Goal: Task Accomplishment & Management: Manage account settings

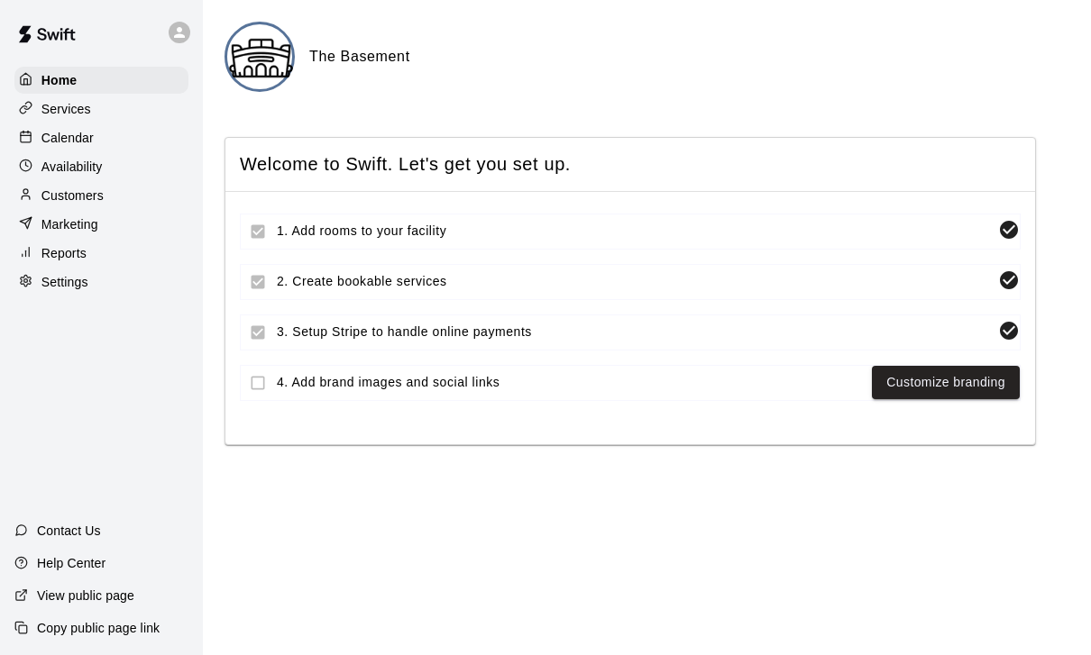
click at [62, 290] on p "Settings" at bounding box center [64, 282] width 47 height 18
select select "**"
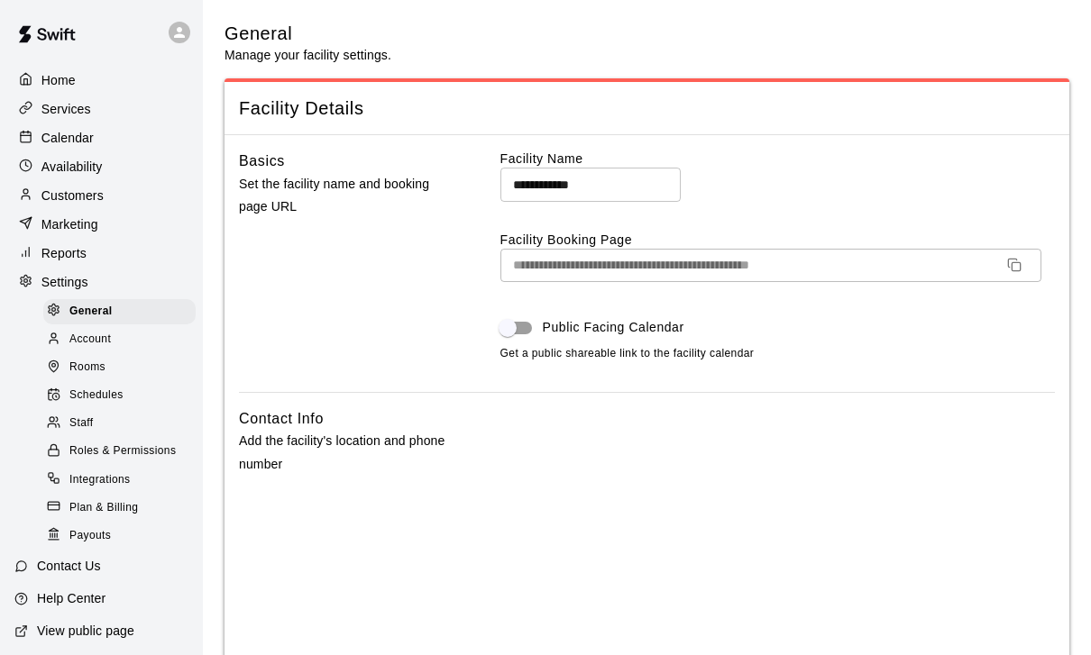
click at [635, 187] on input "**********" at bounding box center [590, 184] width 180 height 33
type input "*"
click at [976, 211] on div "**********" at bounding box center [777, 271] width 554 height 242
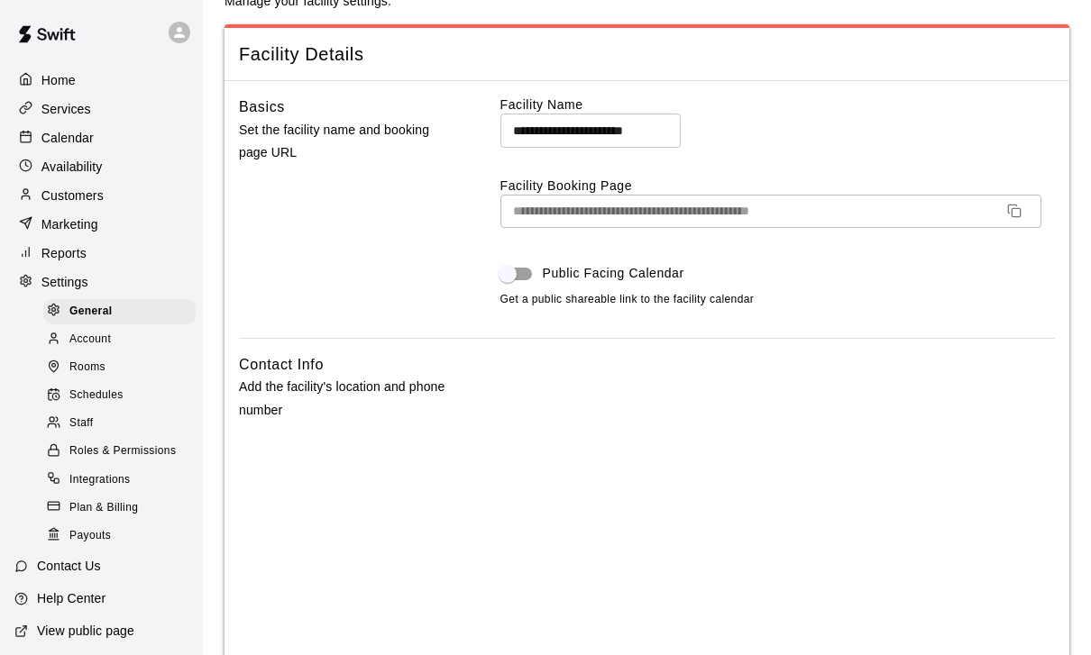
type input "**********"
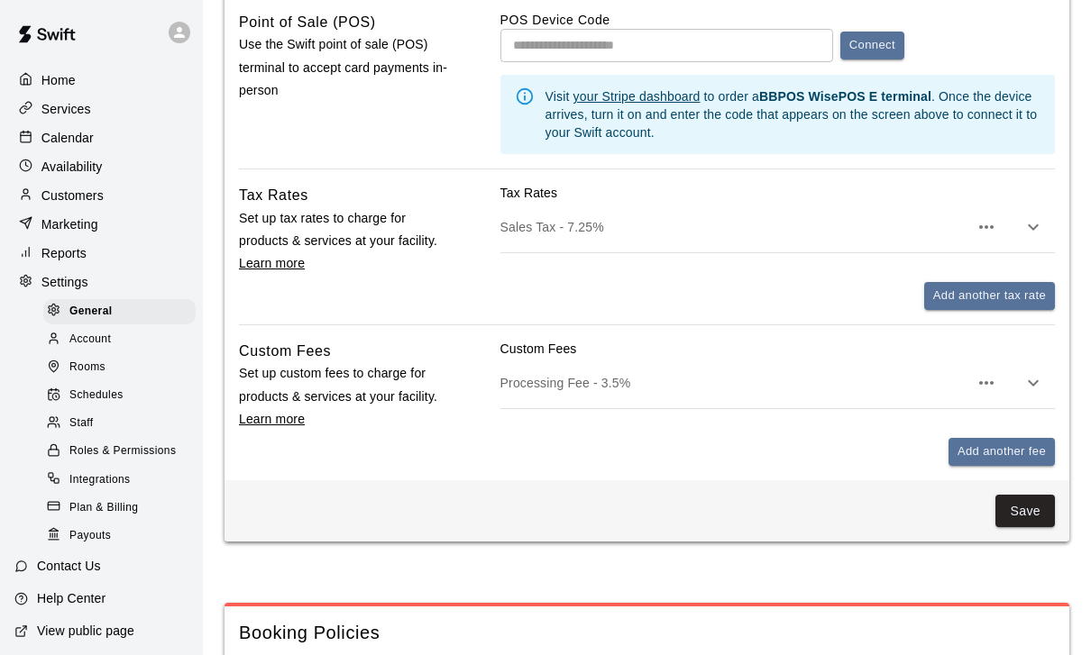
scroll to position [1104, 0]
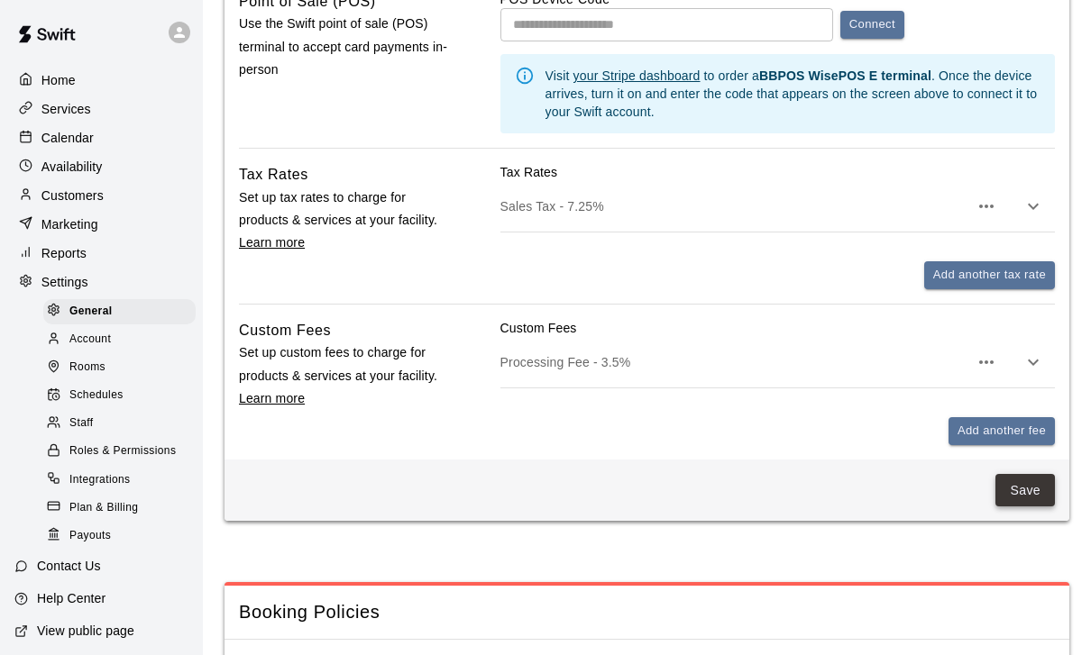
click at [1026, 503] on button "Save" at bounding box center [1024, 490] width 59 height 33
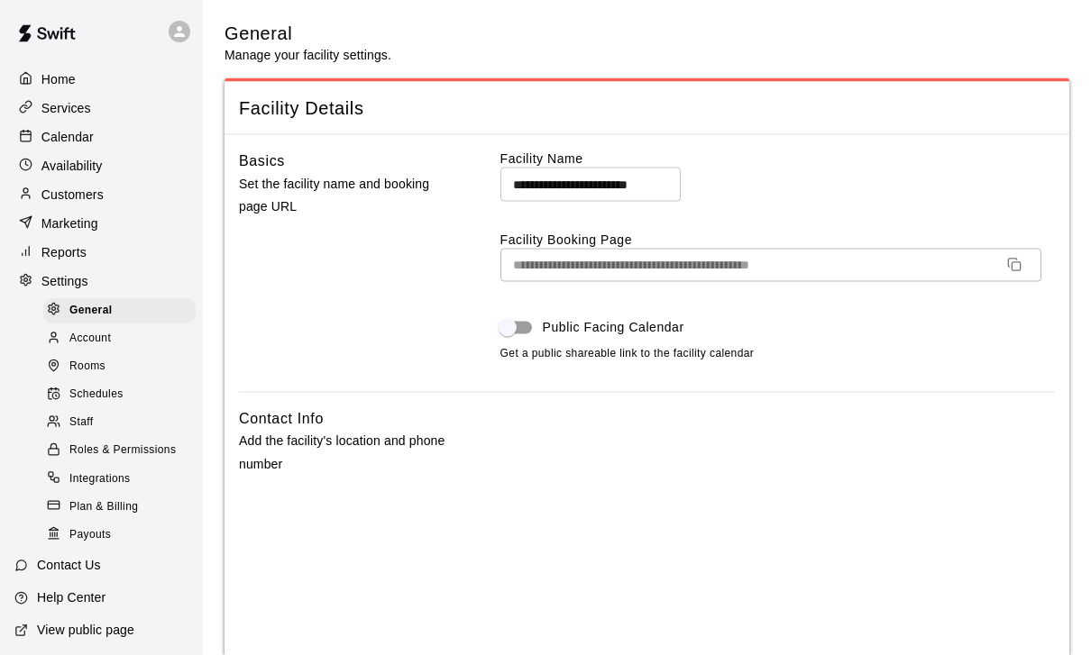
scroll to position [0, 0]
click at [49, 84] on p "Home" at bounding box center [58, 80] width 34 height 18
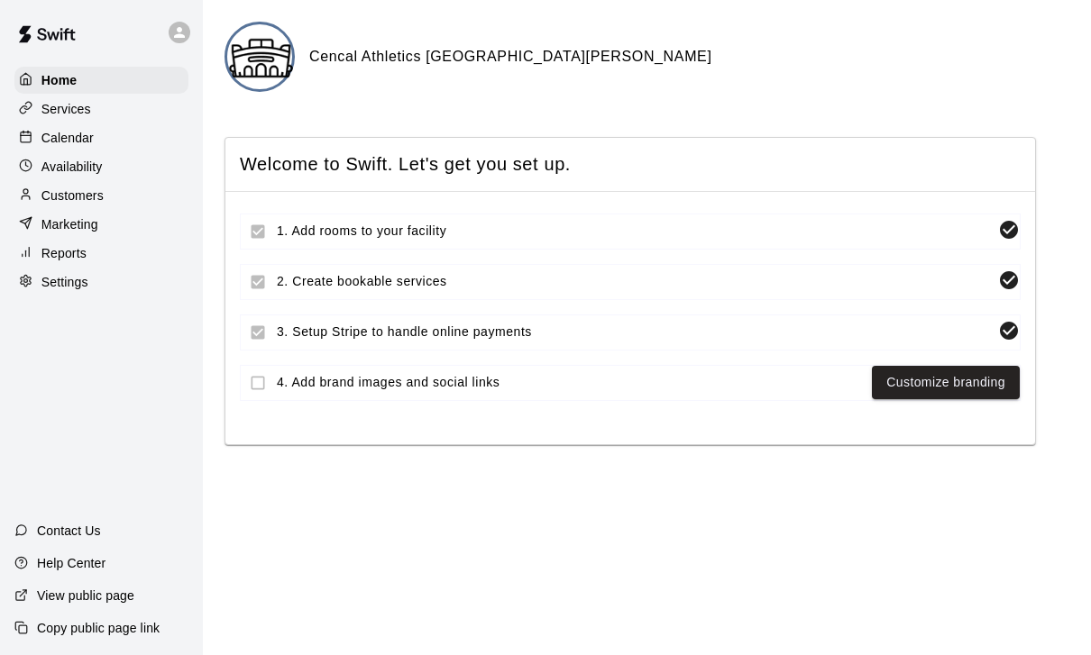
click at [80, 109] on p "Services" at bounding box center [66, 109] width 50 height 18
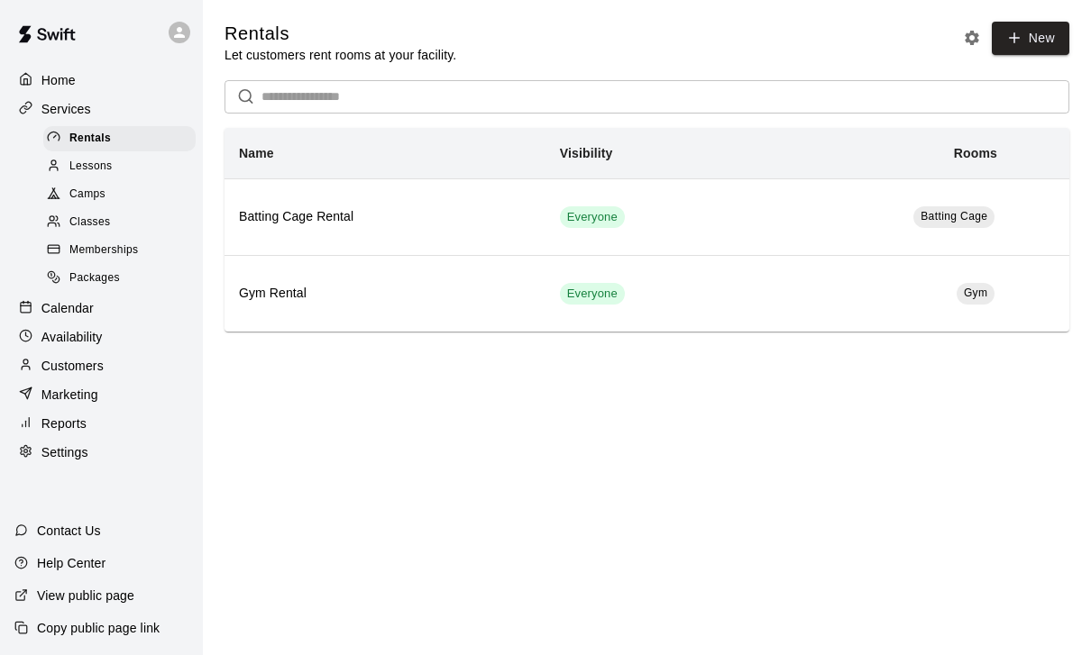
click at [94, 175] on span "Lessons" at bounding box center [90, 167] width 43 height 18
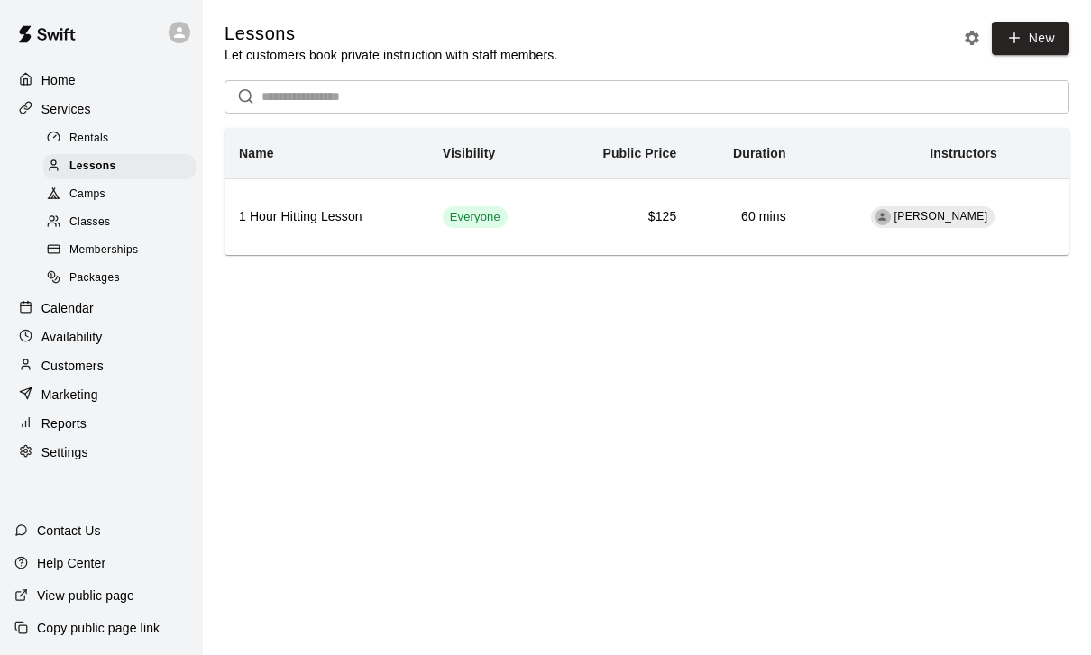
click at [68, 74] on p "Home" at bounding box center [58, 80] width 34 height 18
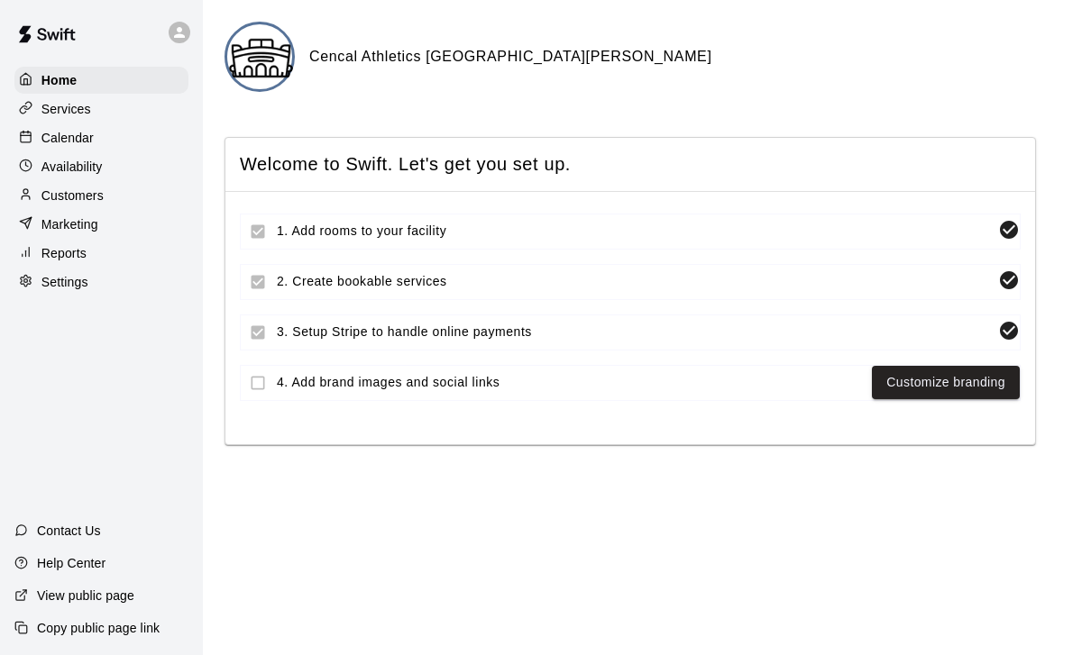
click at [179, 22] on div at bounding box center [180, 33] width 22 height 22
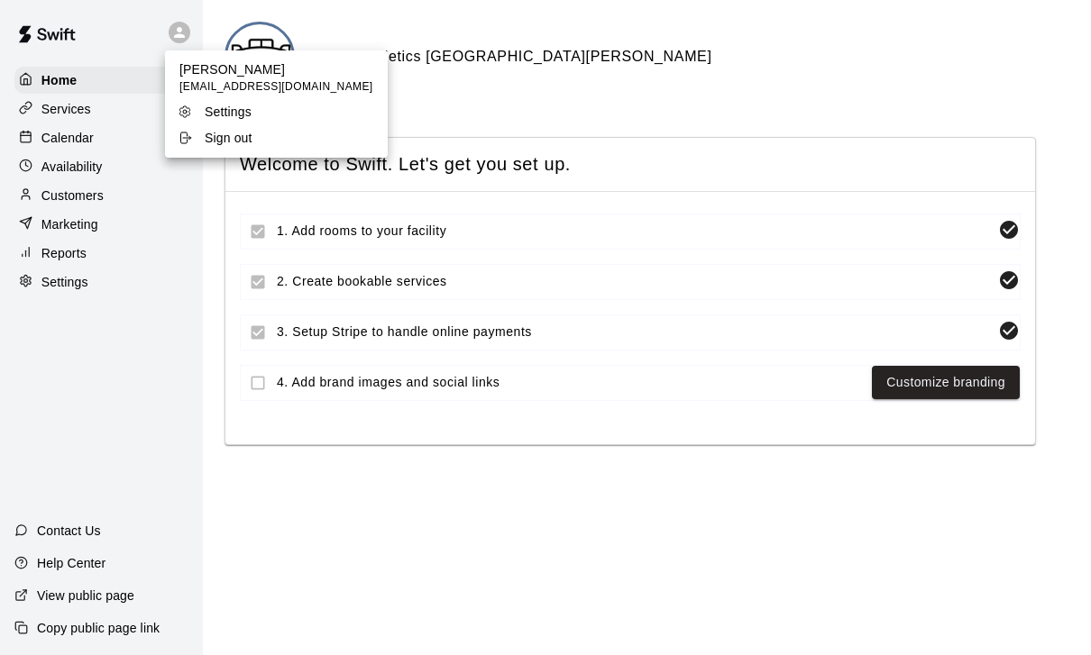
click at [140, 411] on div at bounding box center [545, 327] width 1091 height 655
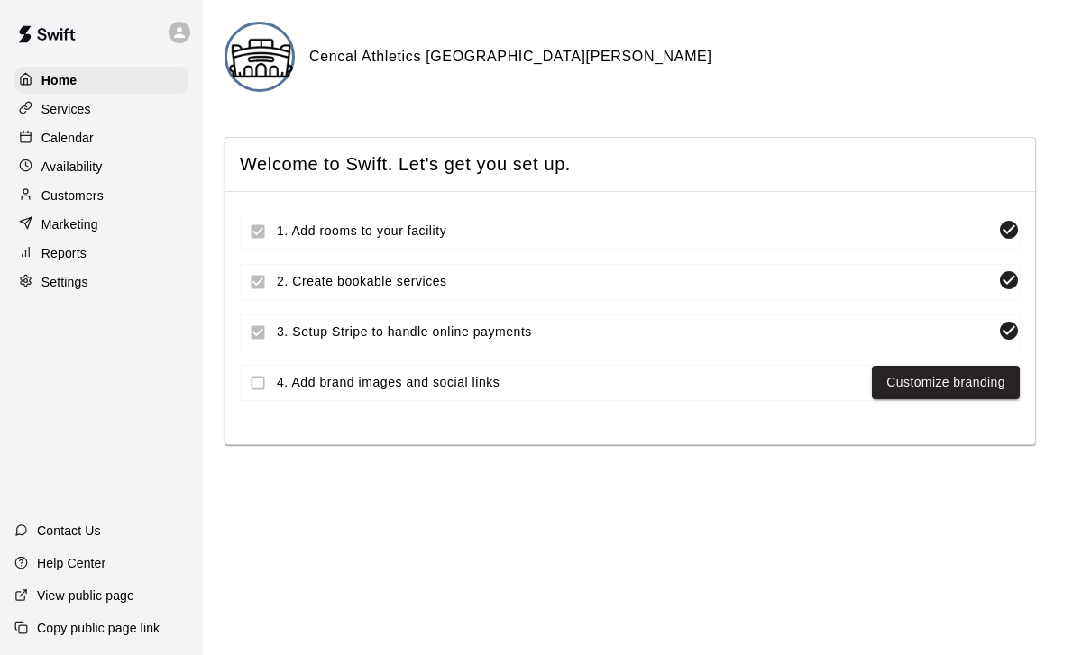
click at [75, 282] on p "Settings" at bounding box center [64, 282] width 47 height 18
select select "**"
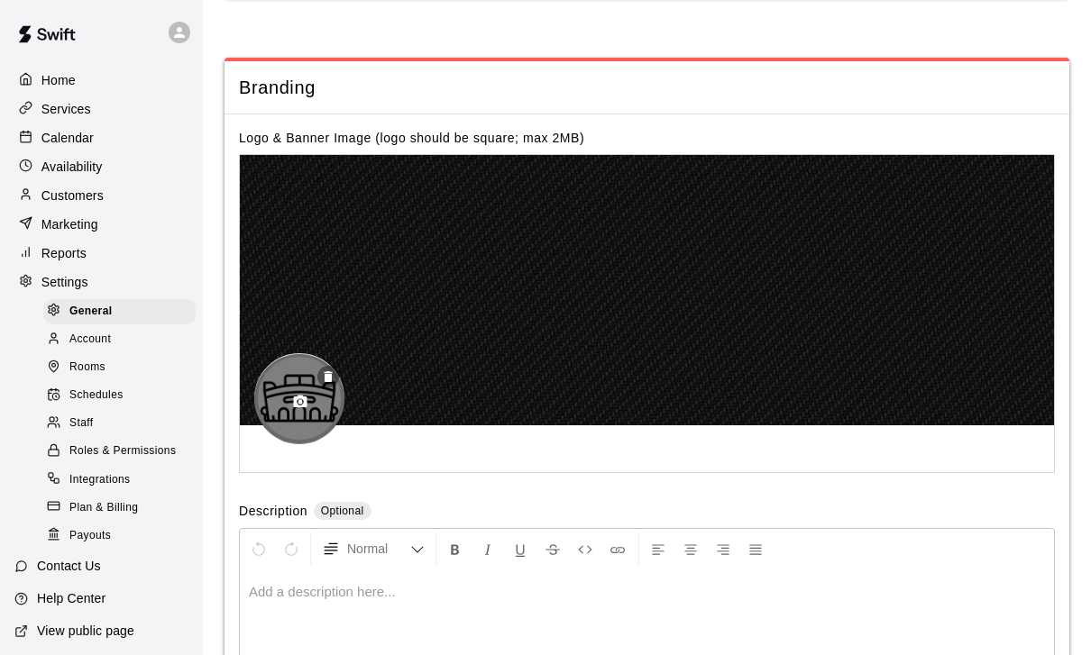
scroll to position [4143, 0]
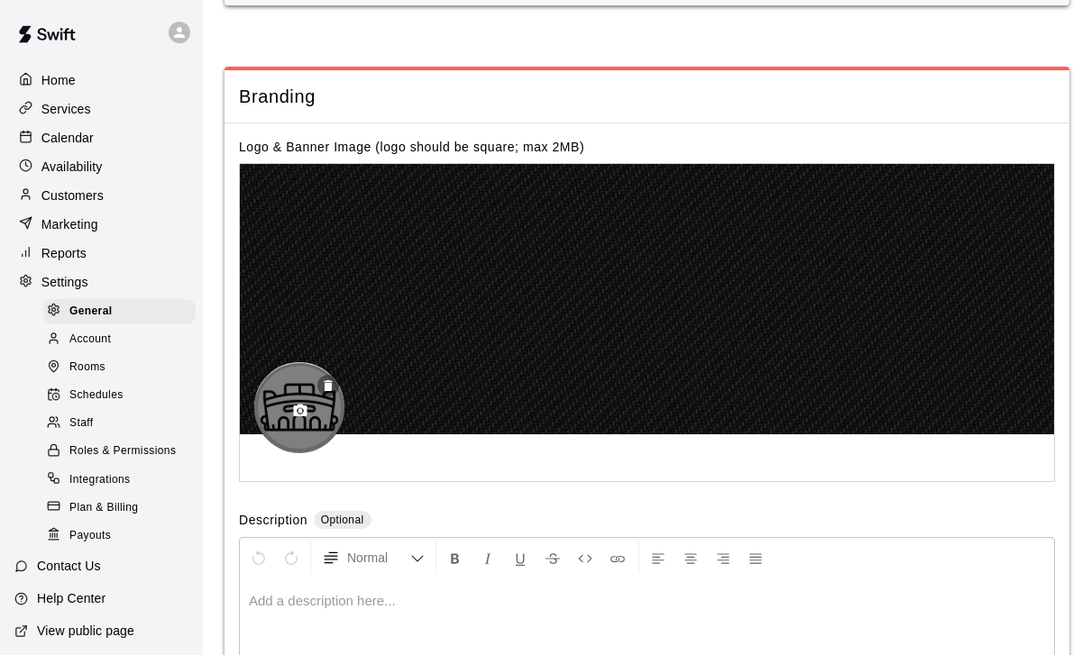
click at [294, 417] on icon "button" at bounding box center [301, 411] width 14 height 13
click at [291, 426] on button "button" at bounding box center [300, 411] width 31 height 31
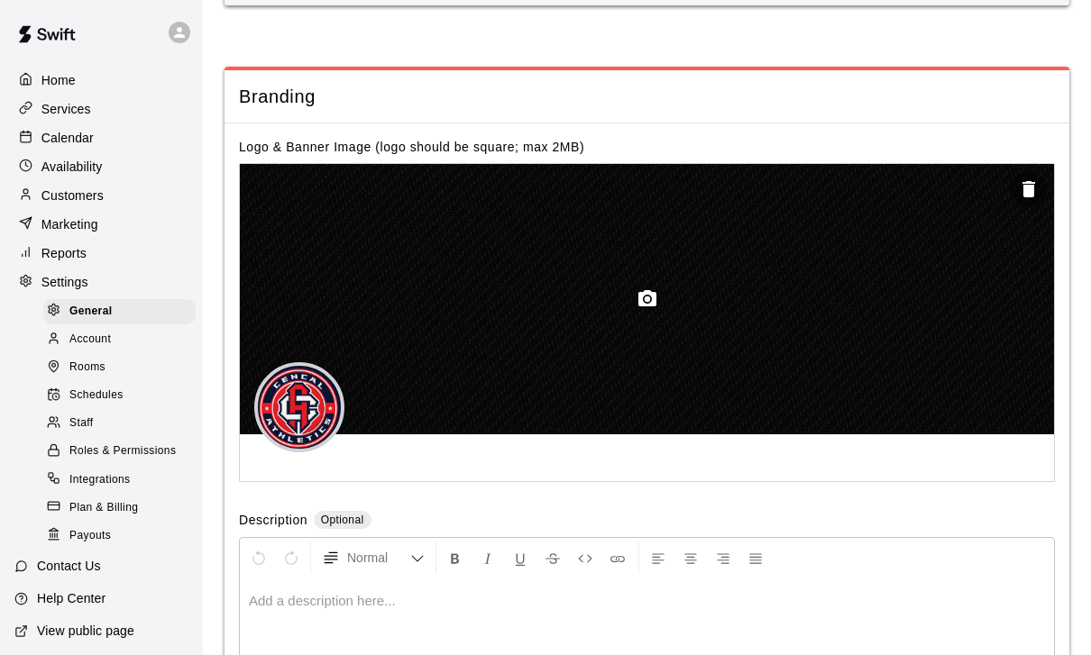
click at [637, 317] on button "button" at bounding box center [647, 299] width 36 height 36
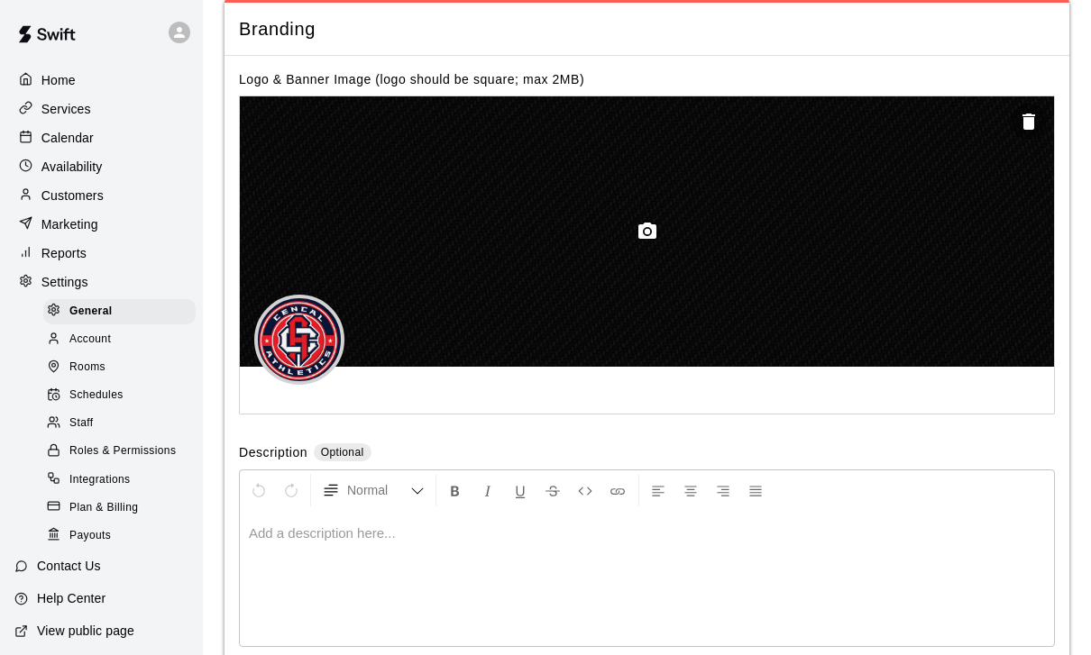
scroll to position [4209, 0]
click at [644, 243] on icon "button" at bounding box center [647, 233] width 22 height 22
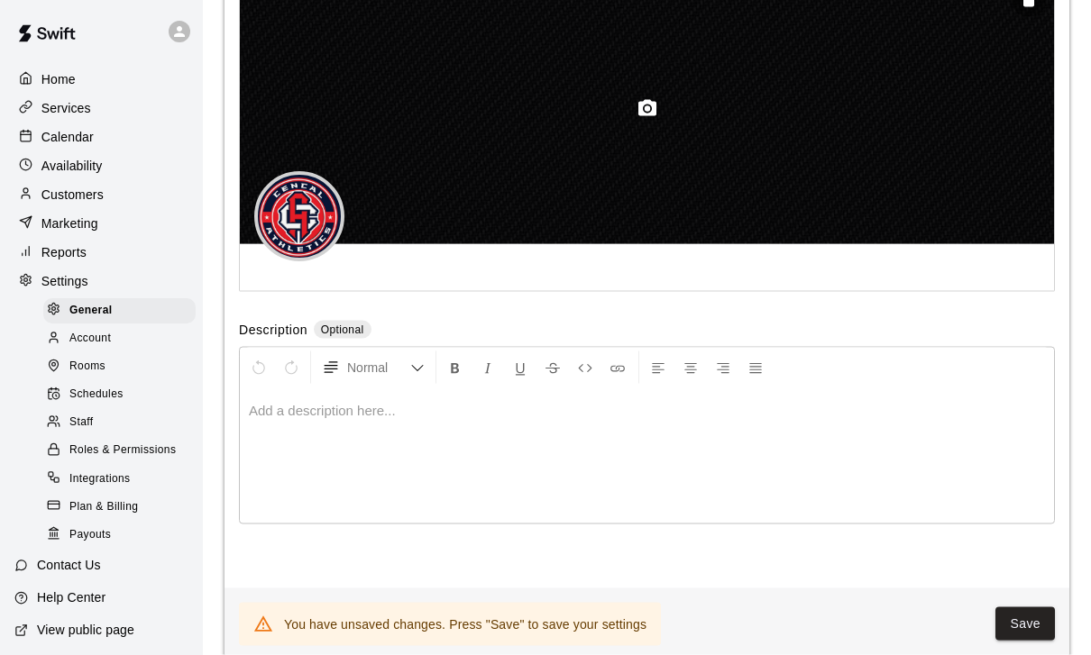
click at [653, 105] on button "button" at bounding box center [647, 109] width 36 height 36
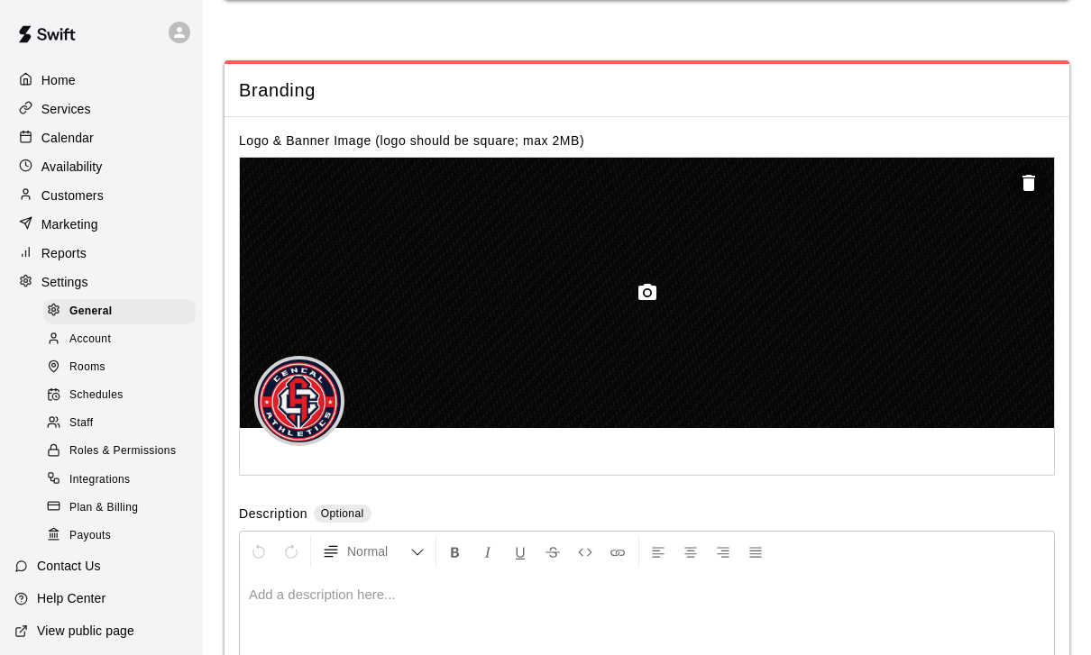
scroll to position [4147, 0]
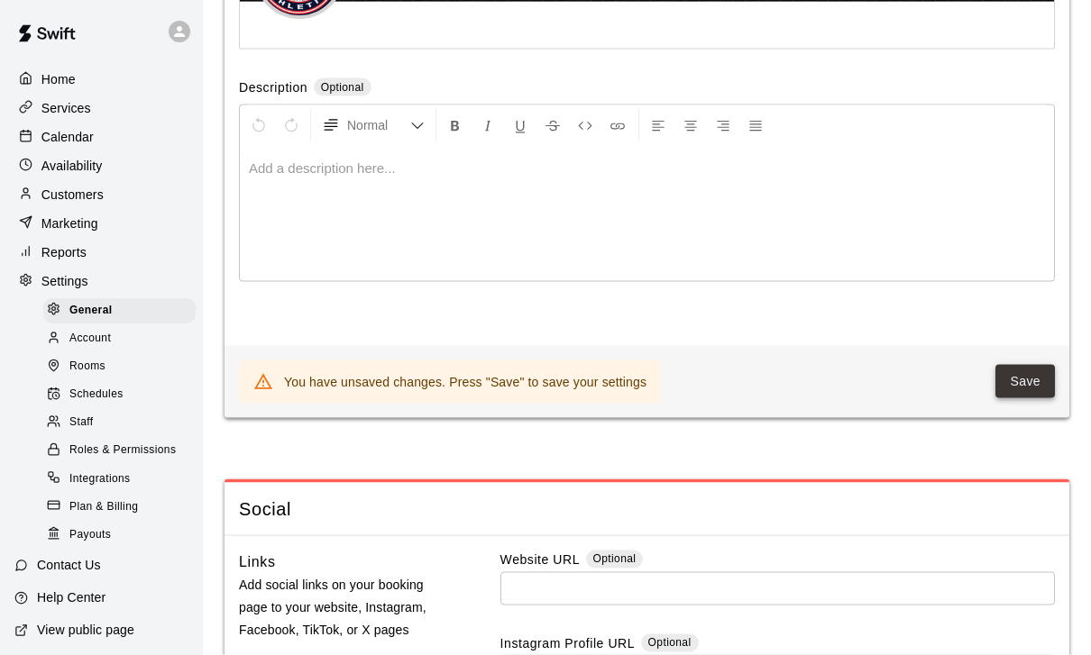
click at [1021, 391] on button "Save" at bounding box center [1024, 381] width 59 height 33
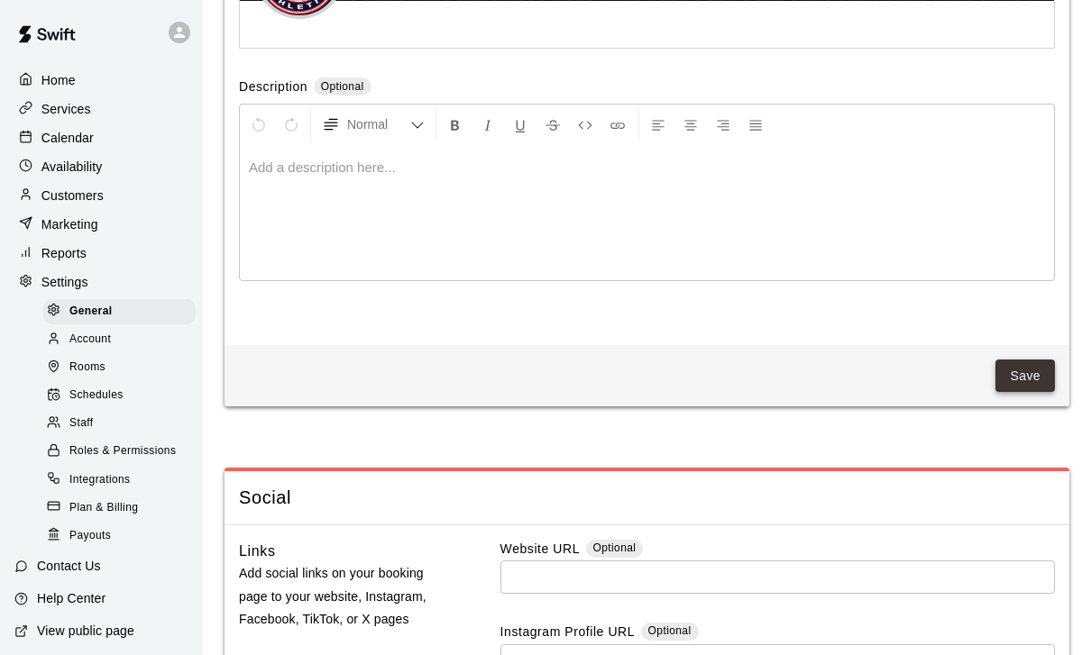
click at [1028, 391] on button "Save" at bounding box center [1024, 376] width 59 height 33
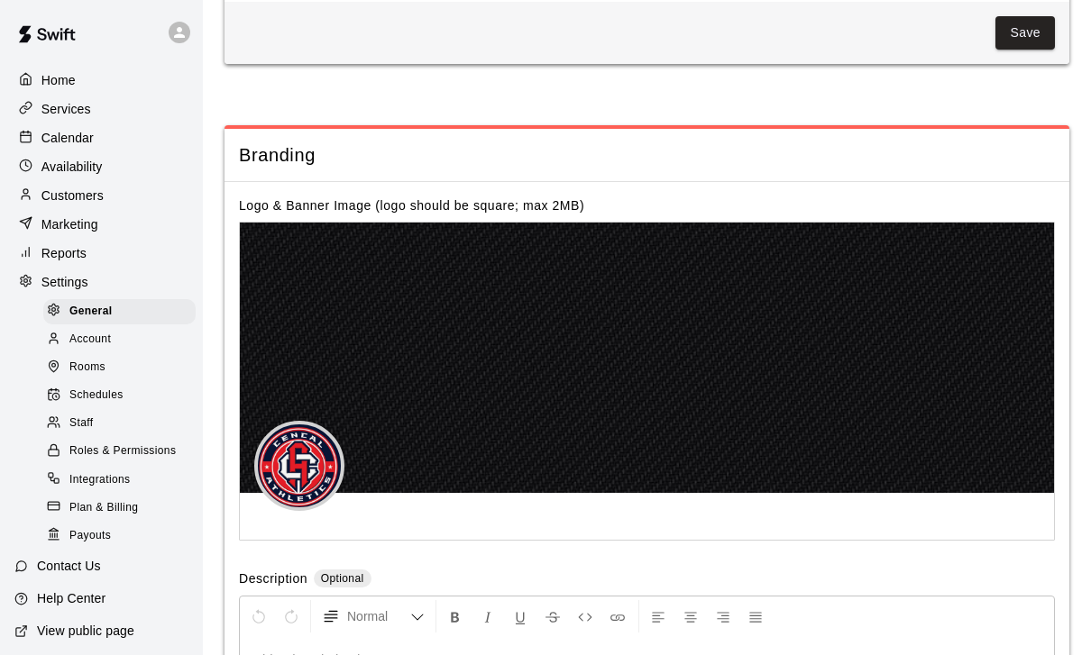
scroll to position [4083, 0]
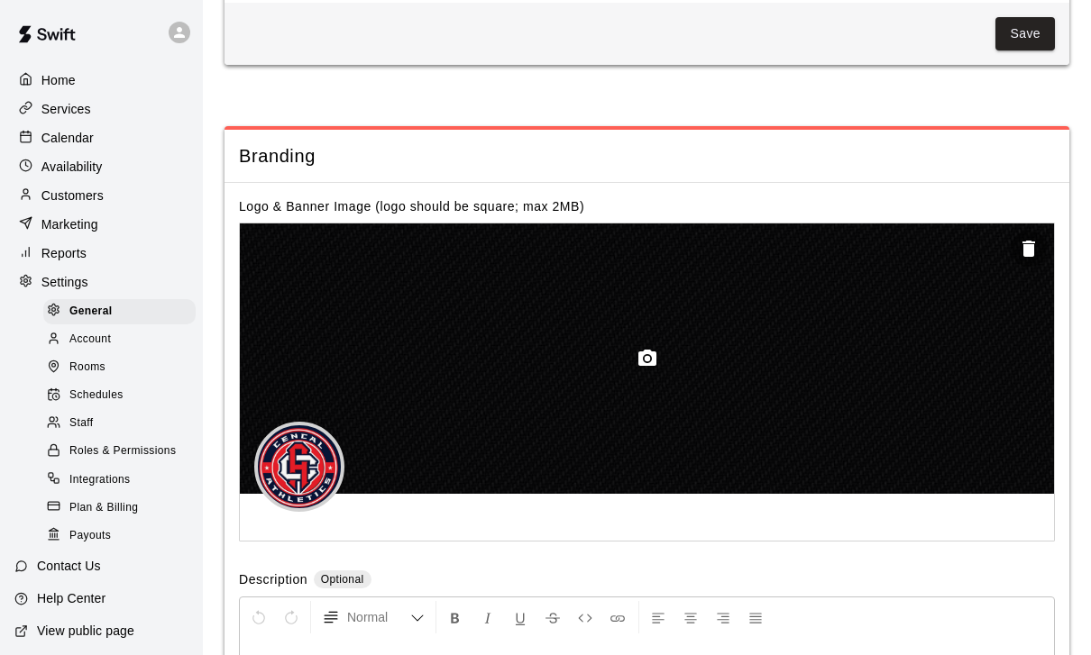
click at [653, 366] on icon "button" at bounding box center [647, 358] width 18 height 16
